Goal: Entertainment & Leisure: Consume media (video, audio)

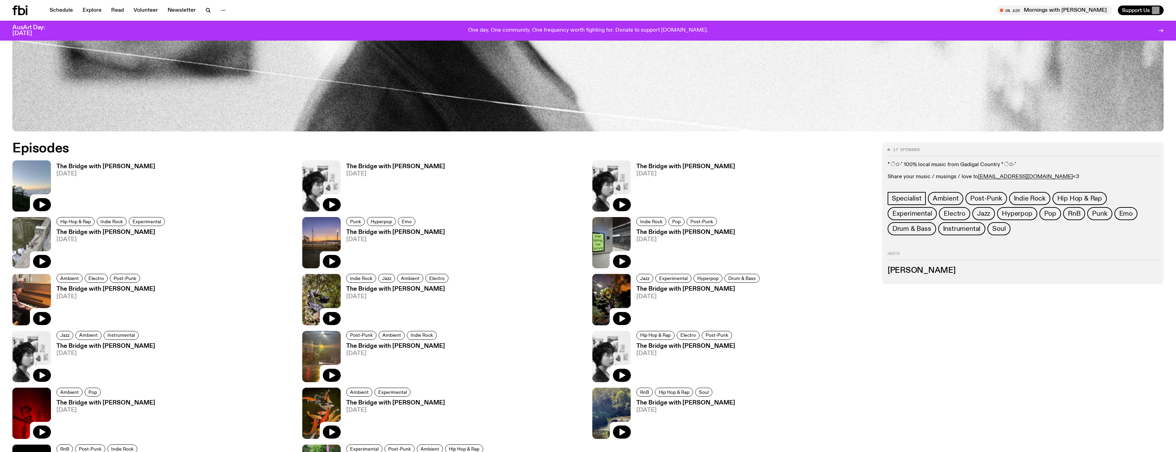
scroll to position [580, 0]
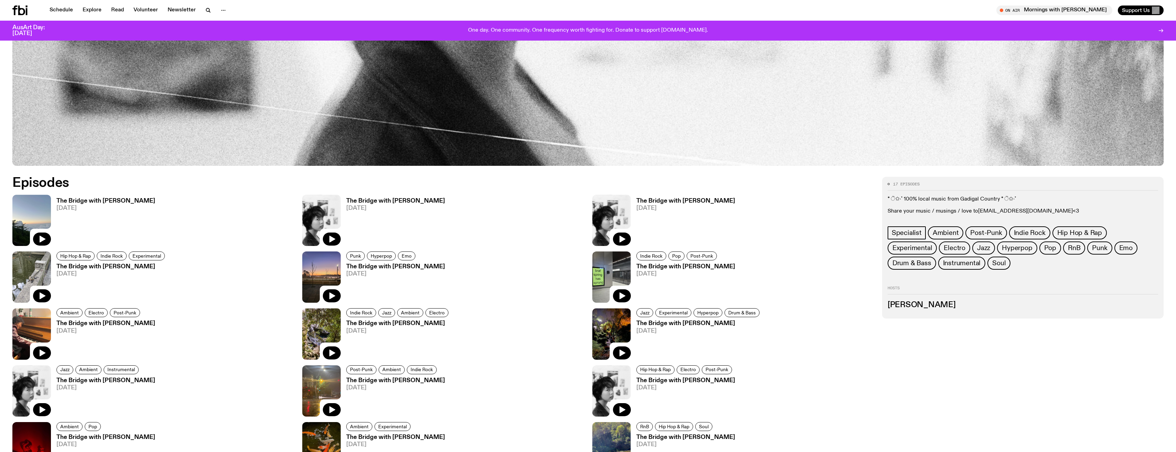
click at [1006, 212] on link "[EMAIL_ADDRESS][DOMAIN_NAME]" at bounding box center [1025, 212] width 95 height 6
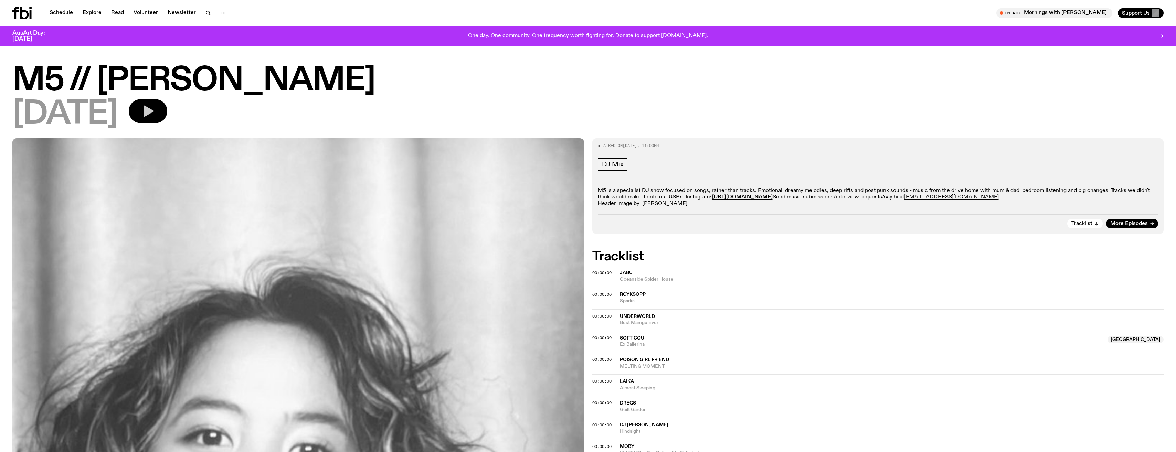
click at [167, 112] on button "button" at bounding box center [148, 111] width 39 height 24
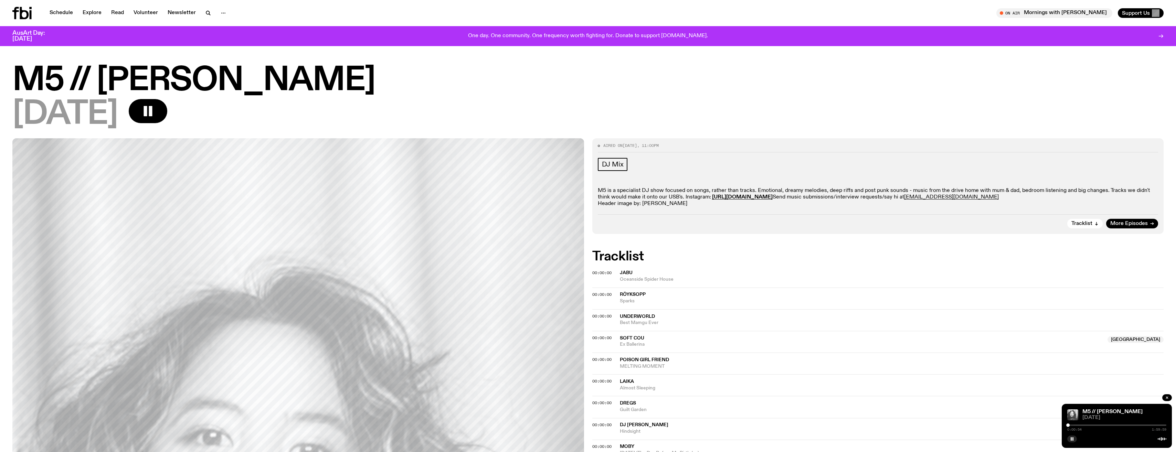
click at [1071, 426] on div "0:00:54 1:59:59" at bounding box center [1116, 427] width 99 height 8
click at [1070, 424] on div "0:00:55 1:59:59" at bounding box center [1116, 427] width 99 height 8
click at [1071, 426] on div at bounding box center [1070, 425] width 3 height 3
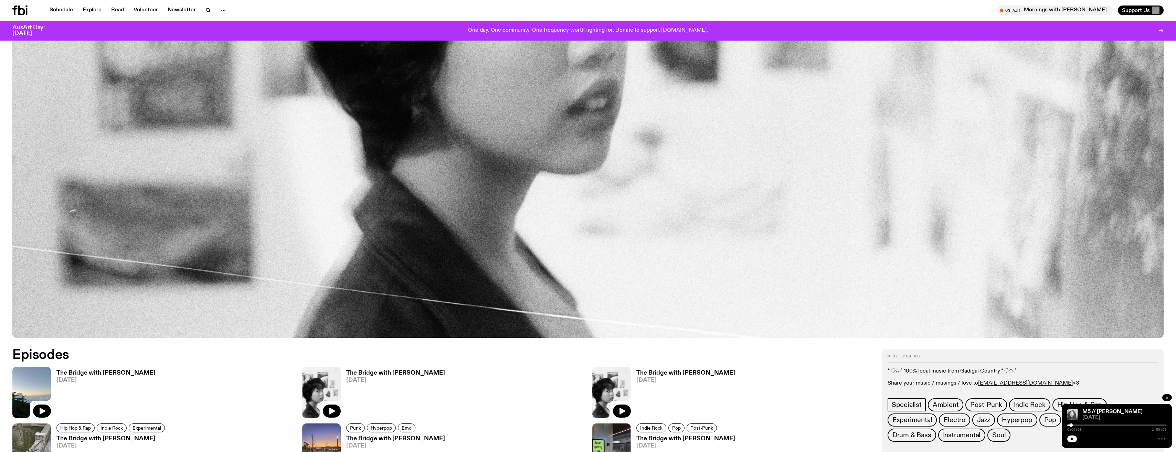
scroll to position [614, 0]
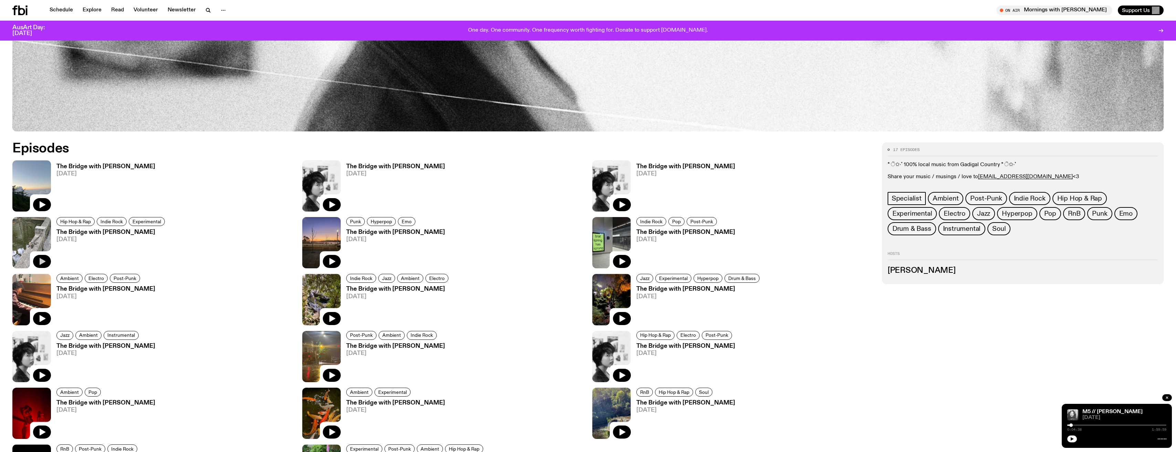
click at [43, 257] on icon "button" at bounding box center [42, 261] width 8 height 8
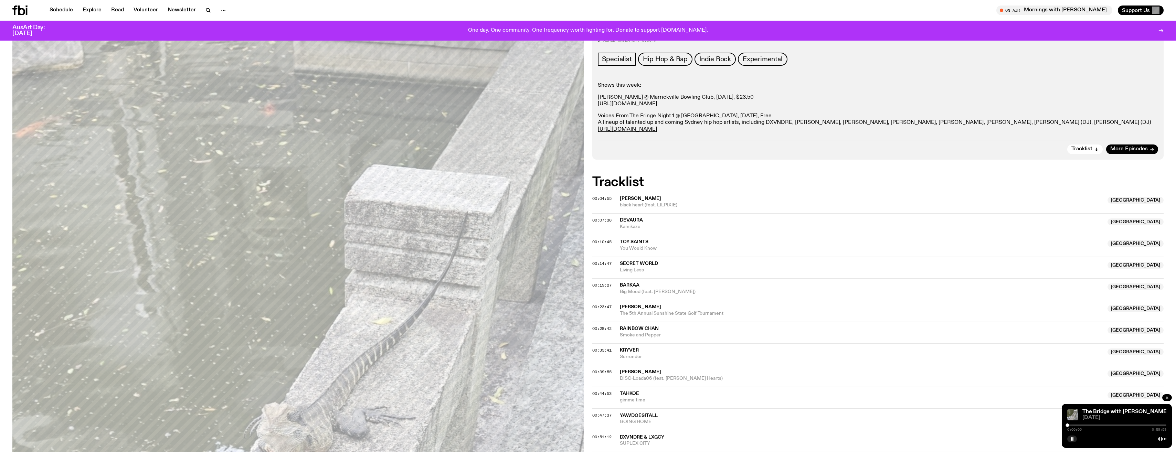
scroll to position [169, 0]
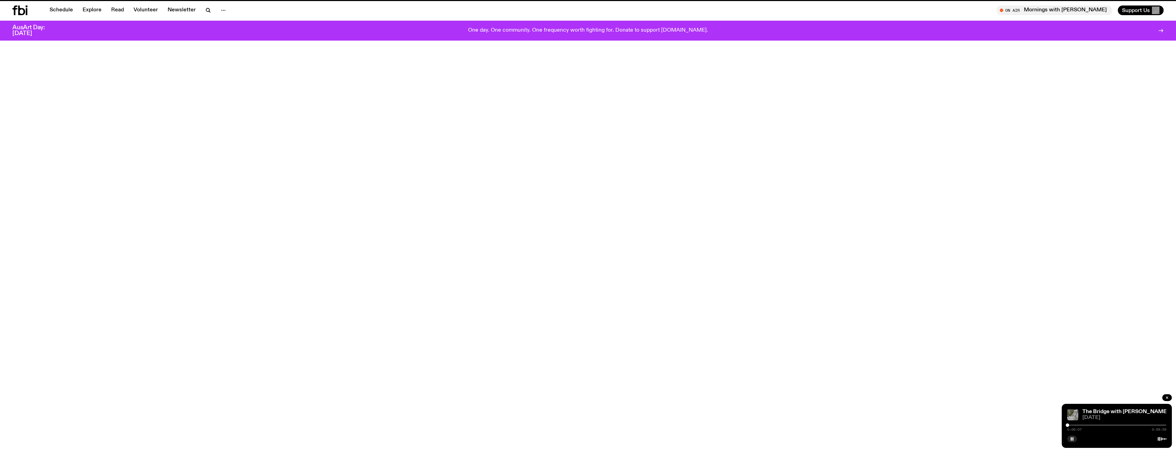
scroll to position [683, 0]
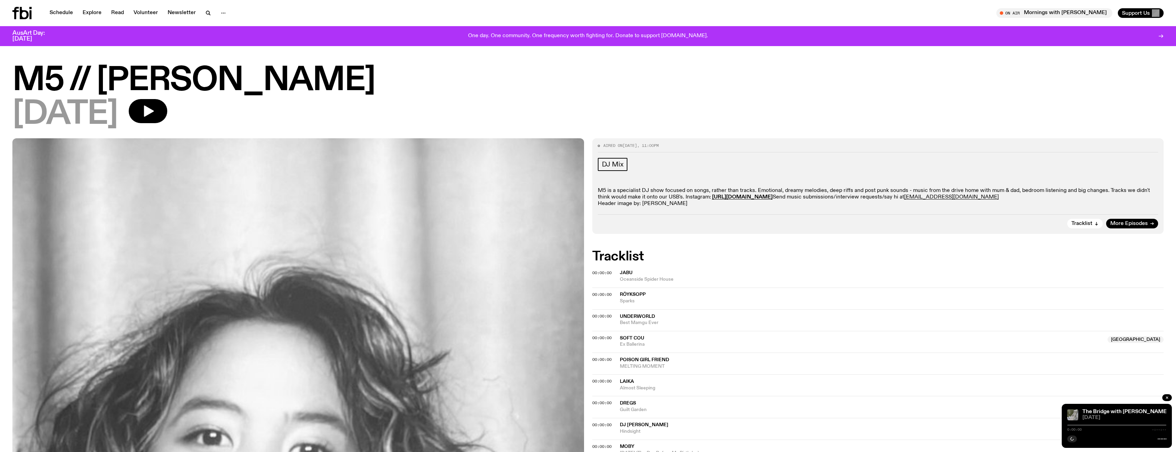
drag, startPoint x: 240, startPoint y: 235, endPoint x: 243, endPoint y: 229, distance: 6.7
click at [155, 110] on icon "button" at bounding box center [148, 111] width 14 height 14
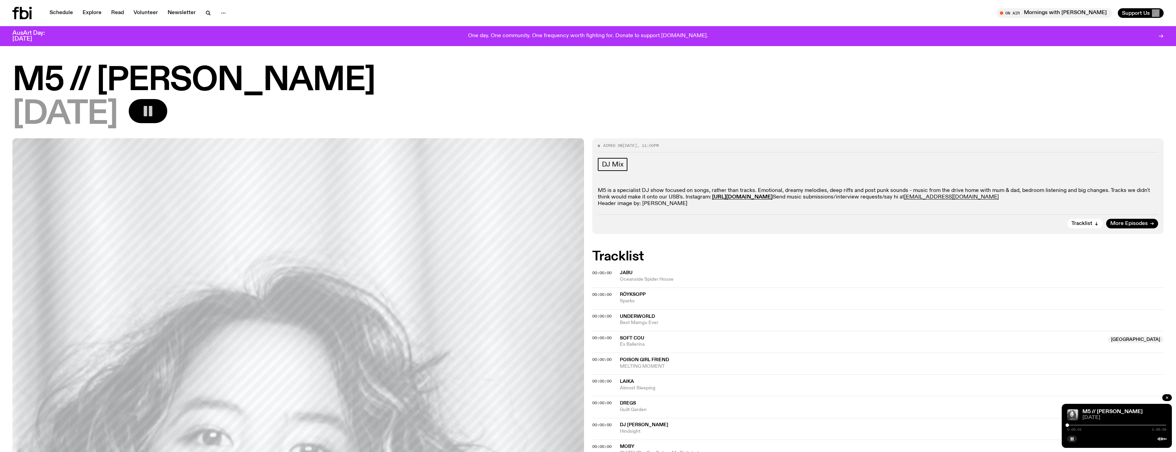
click at [1080, 425] on div at bounding box center [1116, 425] width 99 height 1
